Goal: Task Accomplishment & Management: Complete application form

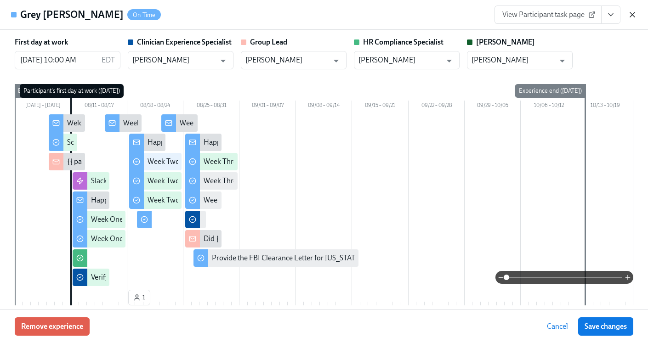
scroll to position [0, 15196]
click at [633, 8] on div "View Participant task page" at bounding box center [565, 15] width 142 height 18
click at [633, 17] on icon "button" at bounding box center [631, 14] width 9 height 9
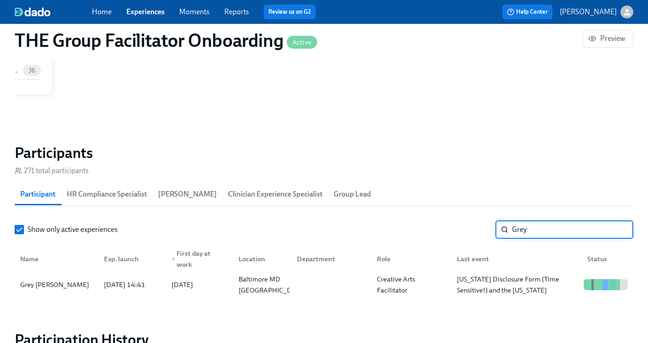
drag, startPoint x: 542, startPoint y: 232, endPoint x: 463, endPoint y: 230, distance: 79.1
click at [463, 230] on div "Show only active experiences Grey ​" at bounding box center [324, 229] width 618 height 18
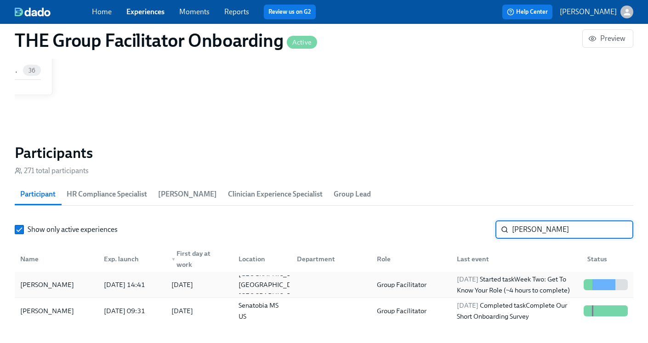
type input "[PERSON_NAME]"
click at [331, 294] on div "[PERSON_NAME] [DATE] 14:41 2025/08/11 [GEOGRAPHIC_DATA] [GEOGRAPHIC_DATA] US Gr…" at bounding box center [324, 285] width 618 height 26
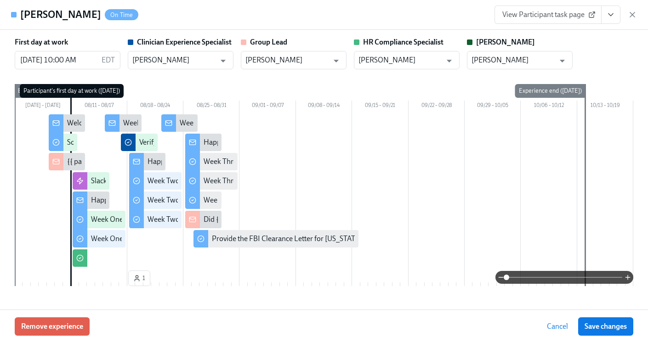
click at [609, 19] on icon "View task page" at bounding box center [610, 14] width 9 height 9
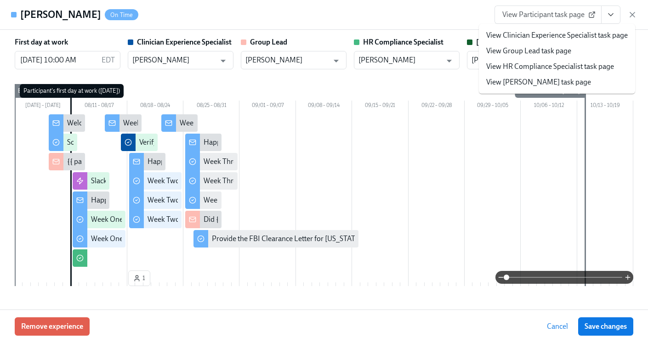
click at [543, 63] on link "View HR Compliance Specialist task page" at bounding box center [550, 67] width 128 height 10
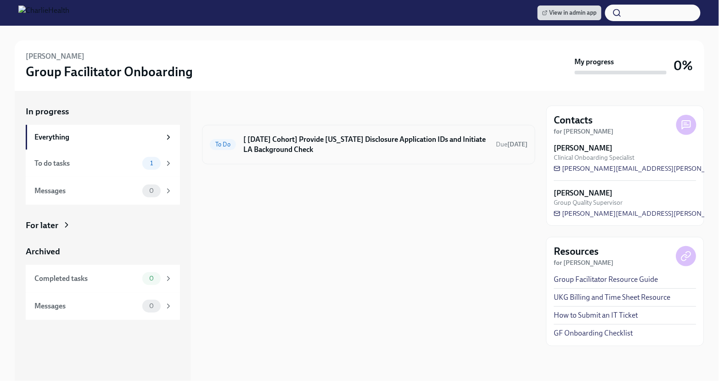
click at [416, 142] on h6 "[ [DATE] Cohort] Provide [US_STATE] Disclosure Application IDs and Initiate LA …" at bounding box center [365, 145] width 245 height 20
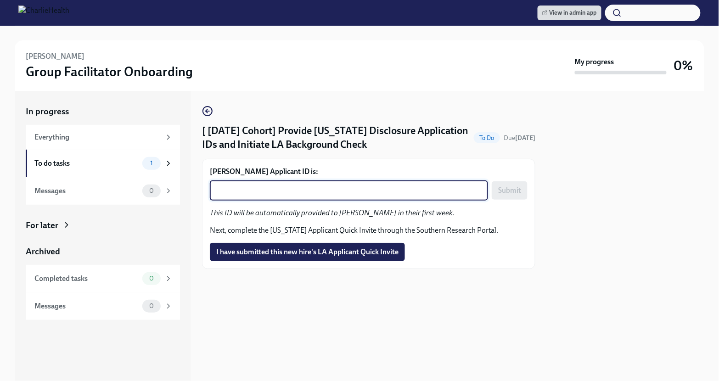
click at [308, 195] on textarea "Bailey Nelms's Applicant ID is:" at bounding box center [348, 190] width 267 height 11
paste textarea "1242630"
type textarea "1242630"
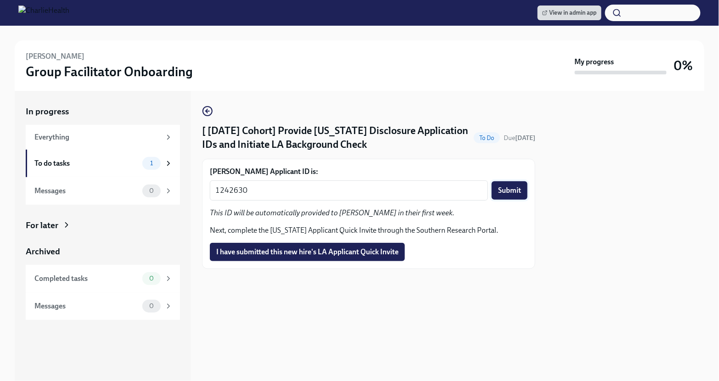
click at [510, 193] on span "Submit" at bounding box center [509, 190] width 23 height 9
click at [332, 251] on span "I have submitted this new hire's LA Applicant Quick Invite" at bounding box center [307, 252] width 182 height 9
